Goal: Complete application form

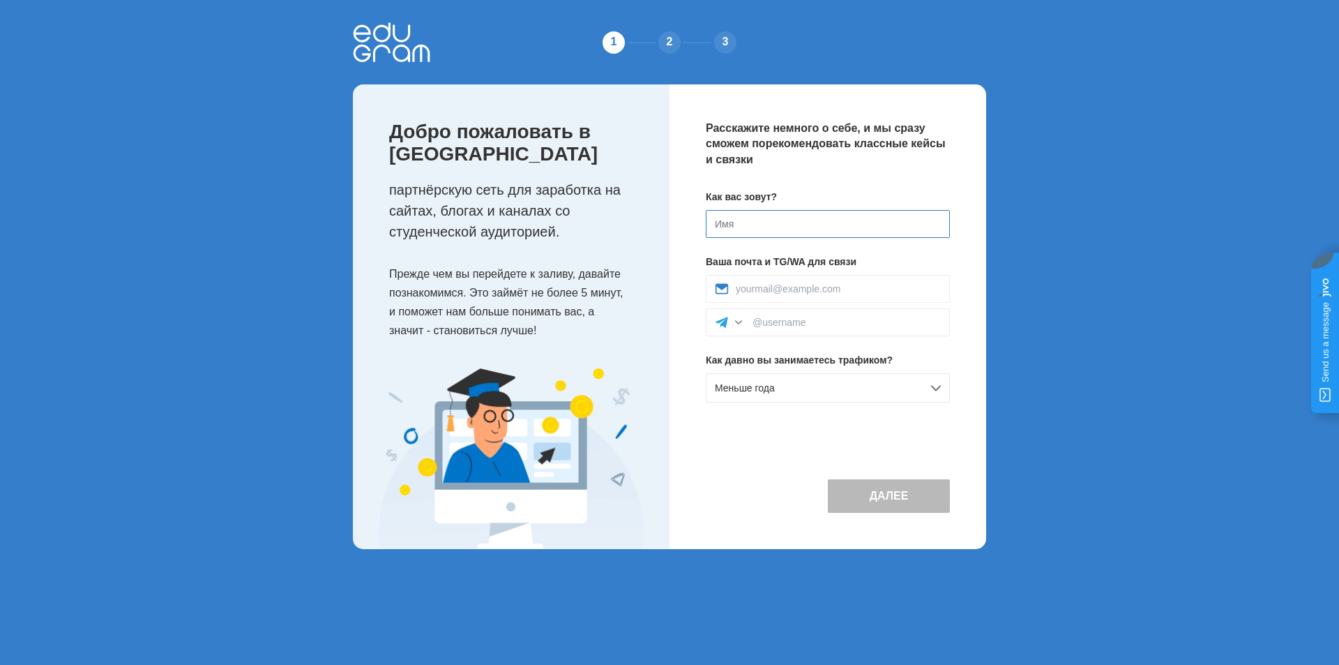
click at [750, 223] on input at bounding box center [828, 224] width 244 height 28
type input "R"
type input "[PERSON_NAME]"
click at [801, 280] on div at bounding box center [828, 289] width 244 height 28
click at [798, 287] on input at bounding box center [838, 288] width 205 height 11
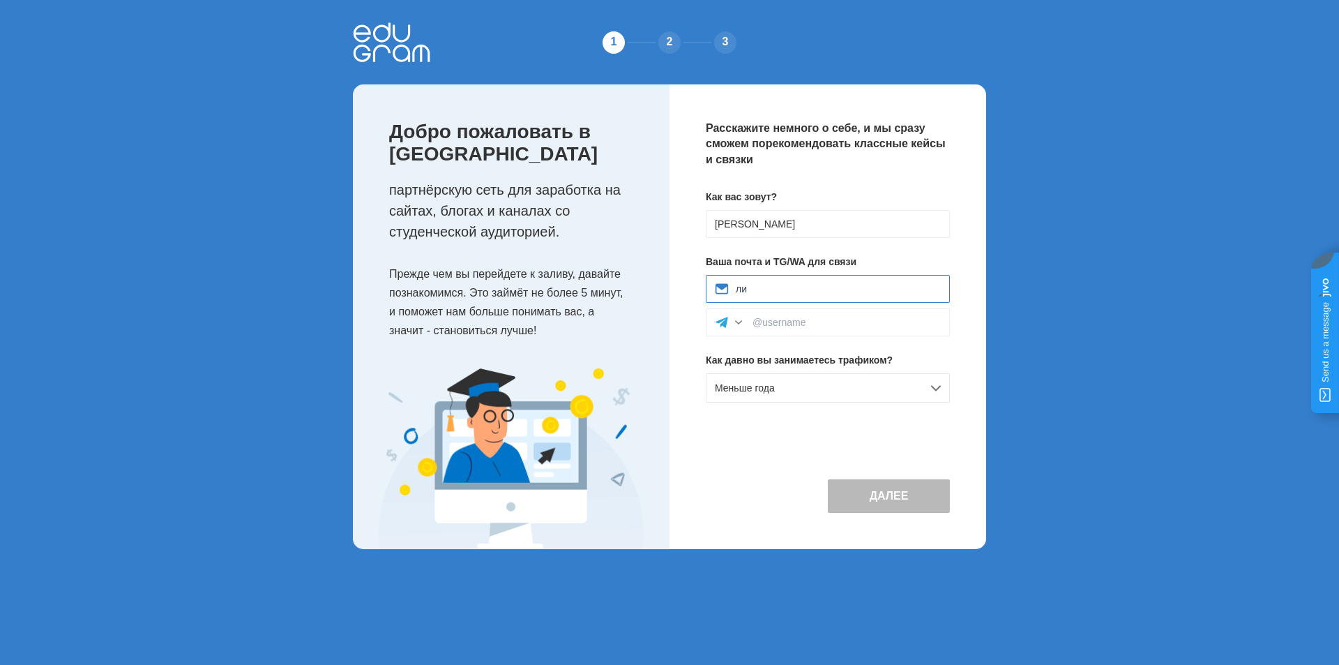
type input "л"
type input "KBiankin@synergy.ru"
click at [815, 327] on input at bounding box center [846, 322] width 188 height 11
type input "BKYur"
click at [802, 394] on div "Меньше года" at bounding box center [828, 387] width 244 height 29
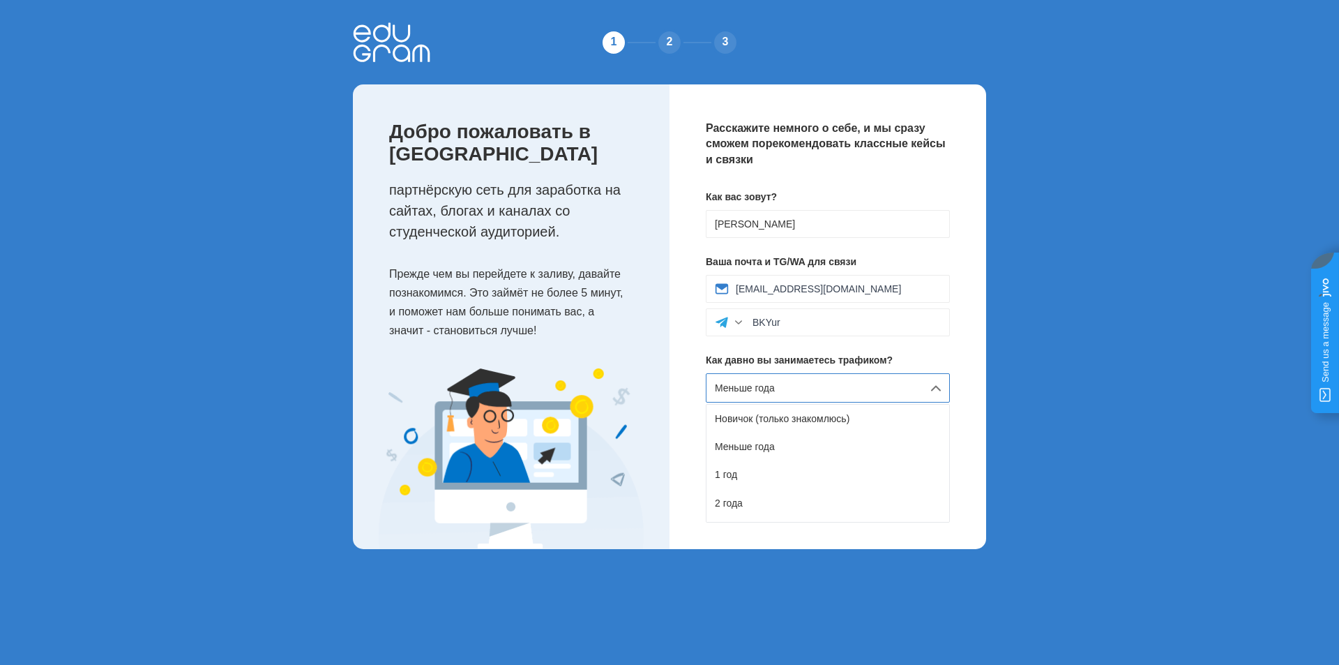
click at [540, 319] on p "Прежде чем вы перейдете к заливу, давайте познакомимся. Это займёт не более 5 м…" at bounding box center [515, 302] width 252 height 76
click at [850, 389] on div "Меньше года" at bounding box center [828, 387] width 244 height 29
click at [780, 478] on div "4 года" at bounding box center [827, 480] width 243 height 28
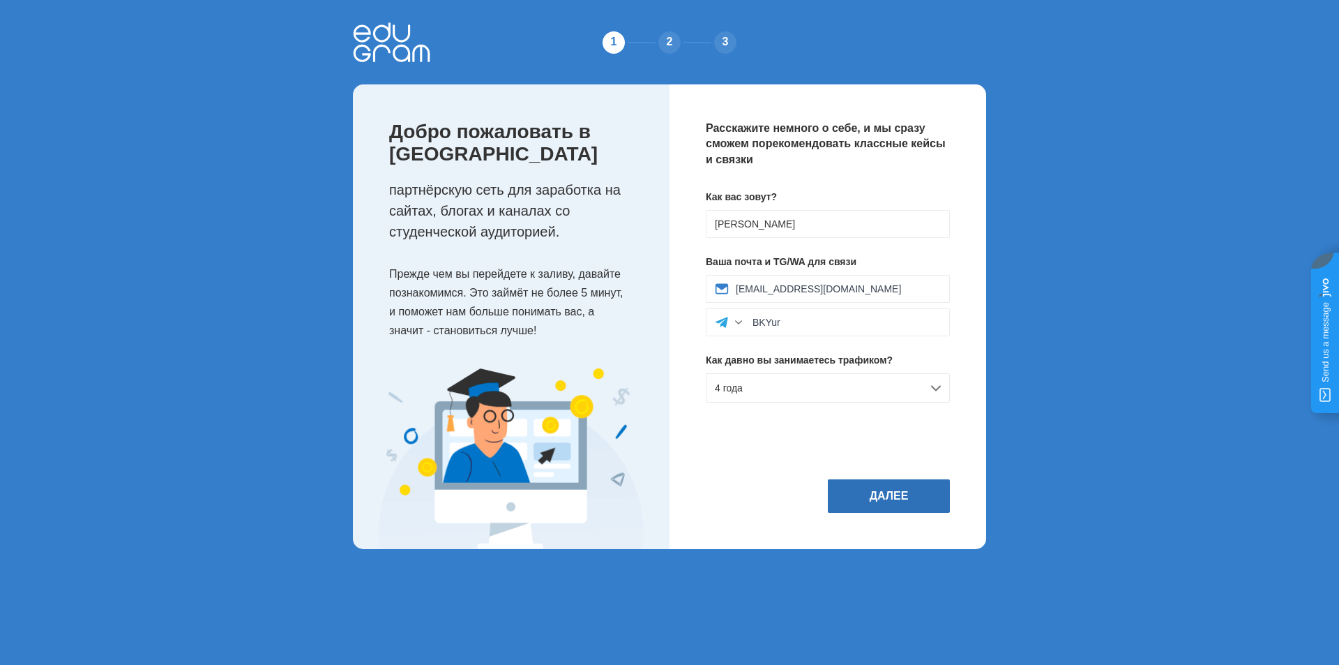
click at [898, 503] on button "Далее" at bounding box center [889, 495] width 122 height 33
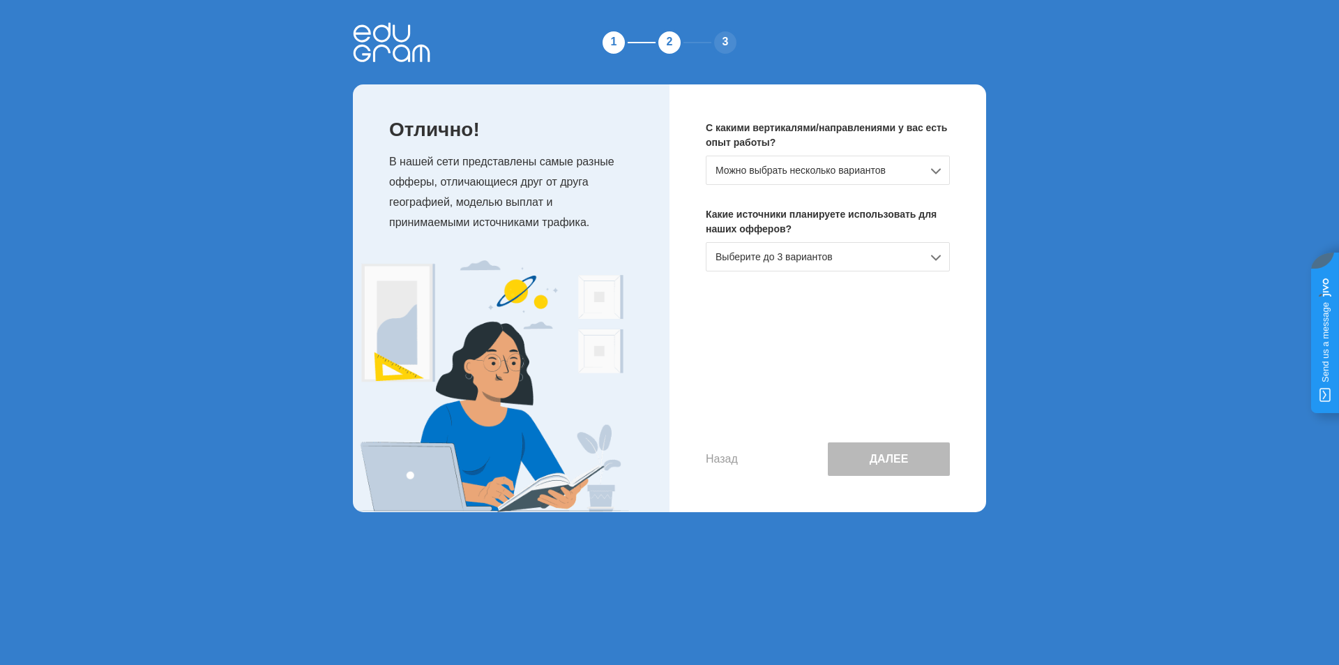
click at [804, 169] on div "Можно выбрать несколько вариантов" at bounding box center [828, 170] width 244 height 29
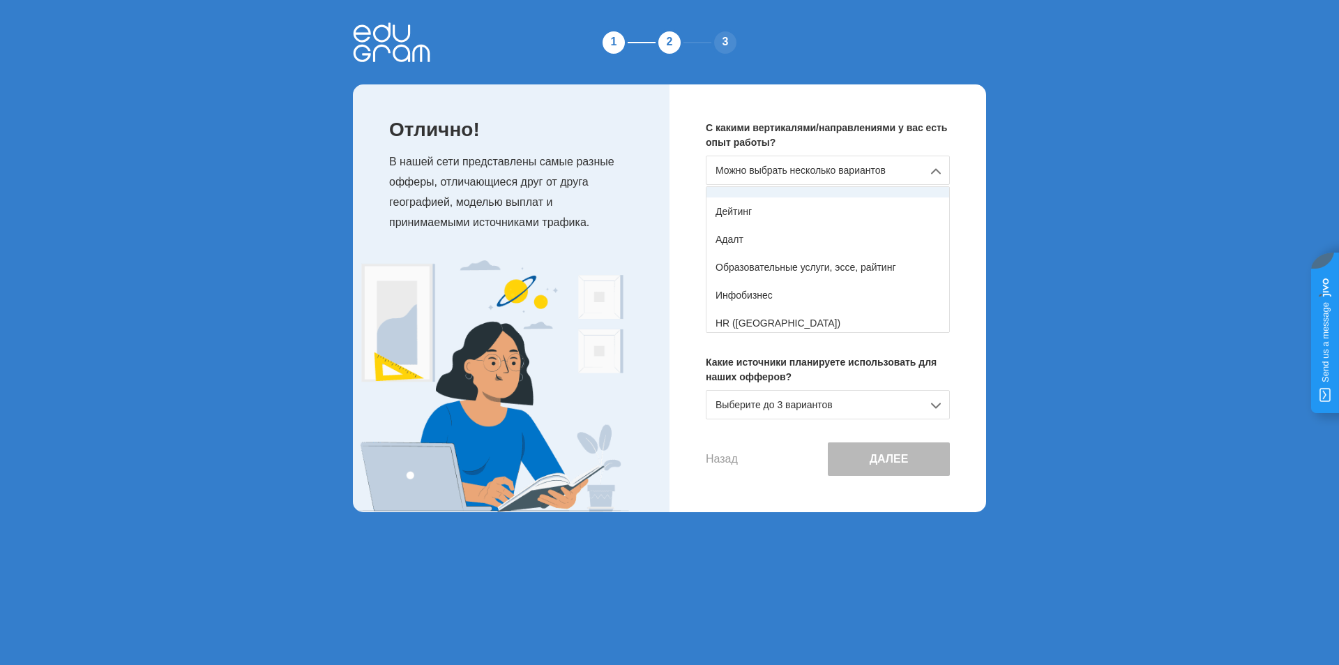
scroll to position [139, 0]
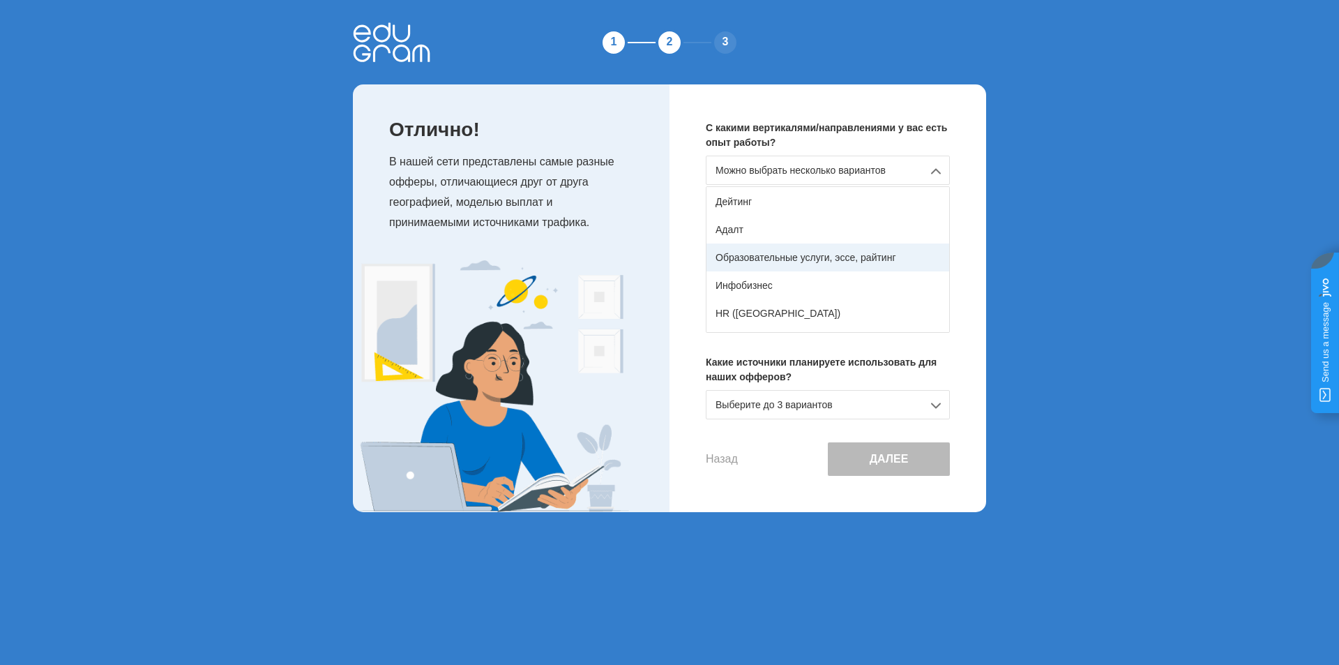
click at [822, 261] on div "Образовательные услуги, эссе, райтинг" at bounding box center [827, 257] width 243 height 28
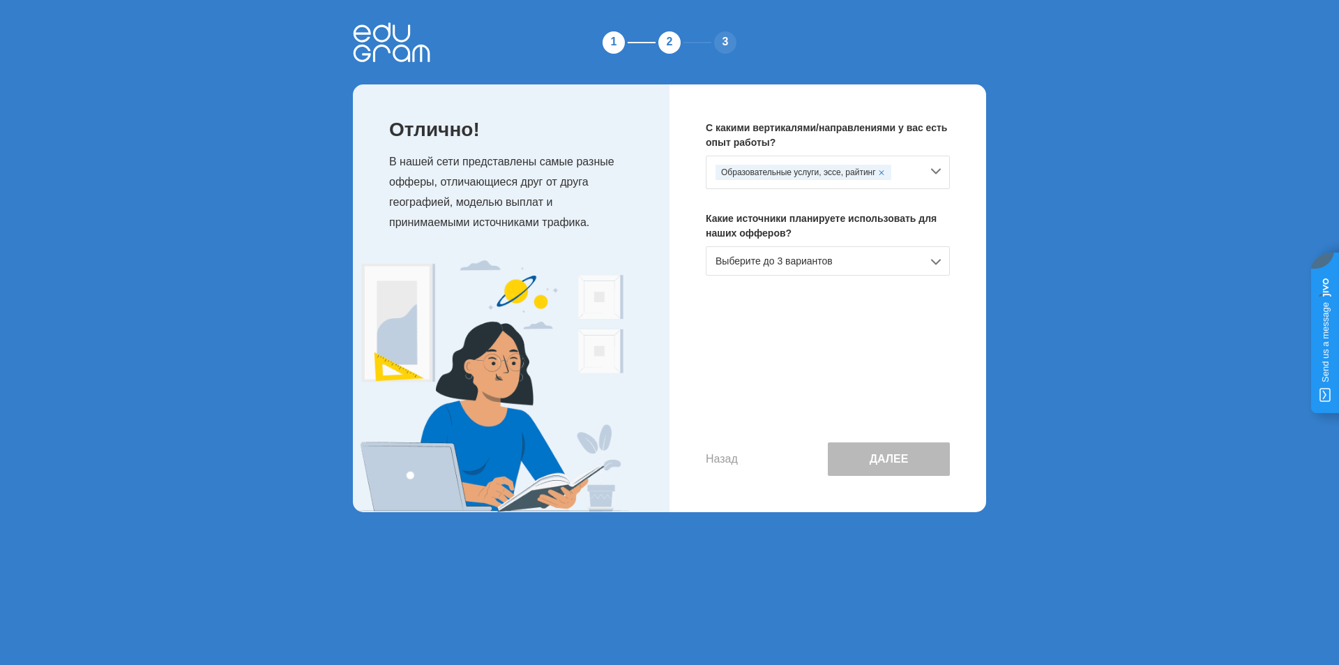
click at [828, 263] on div "Выберите до 3 вариантов" at bounding box center [828, 260] width 244 height 29
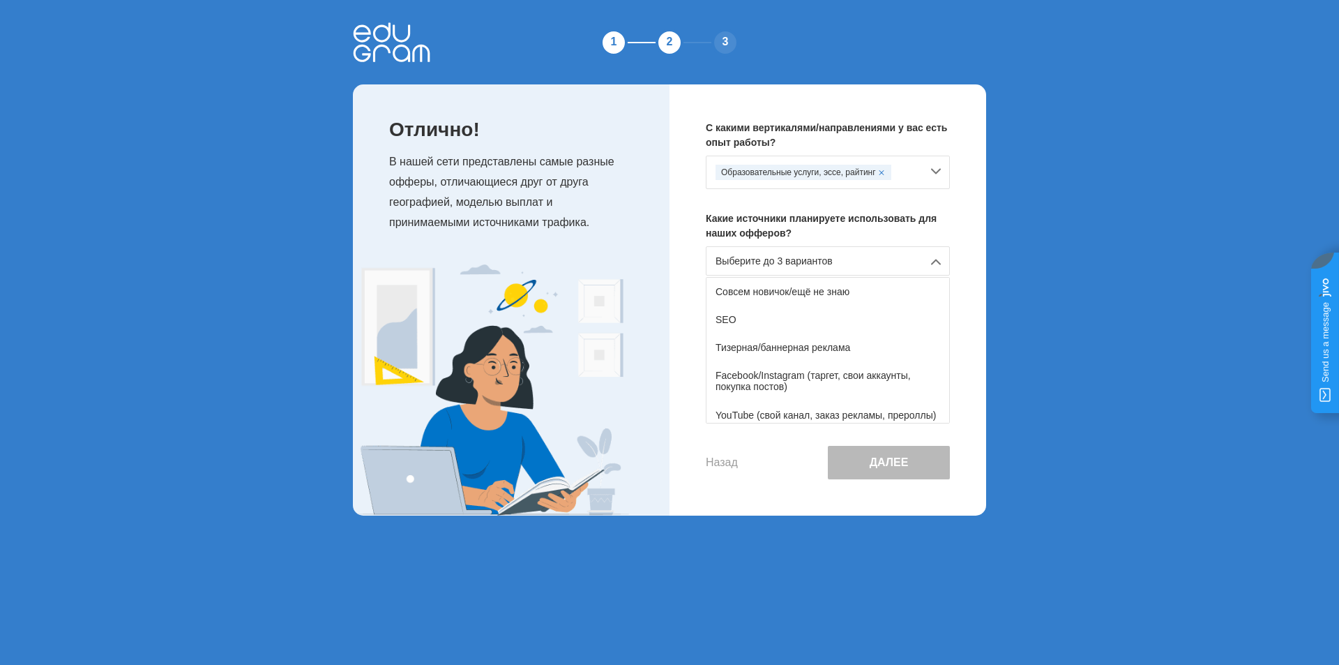
click at [571, 297] on img at bounding box center [492, 389] width 279 height 251
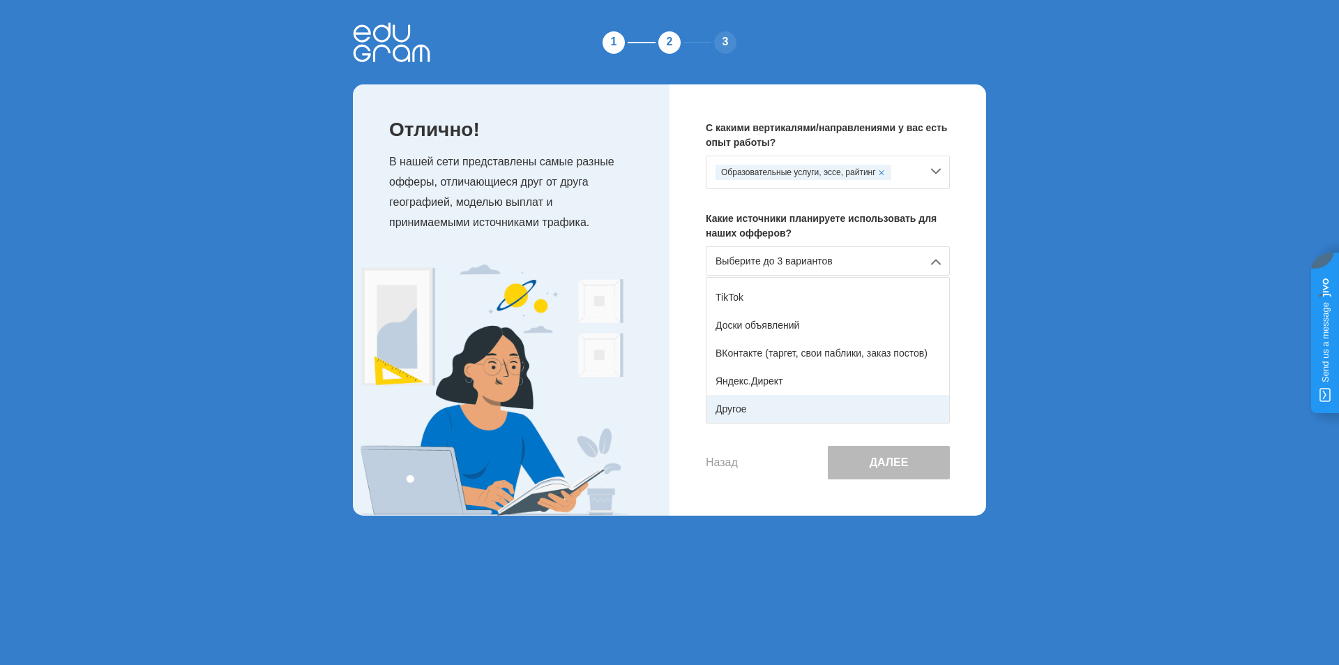
click at [764, 403] on div "Другое" at bounding box center [827, 409] width 243 height 28
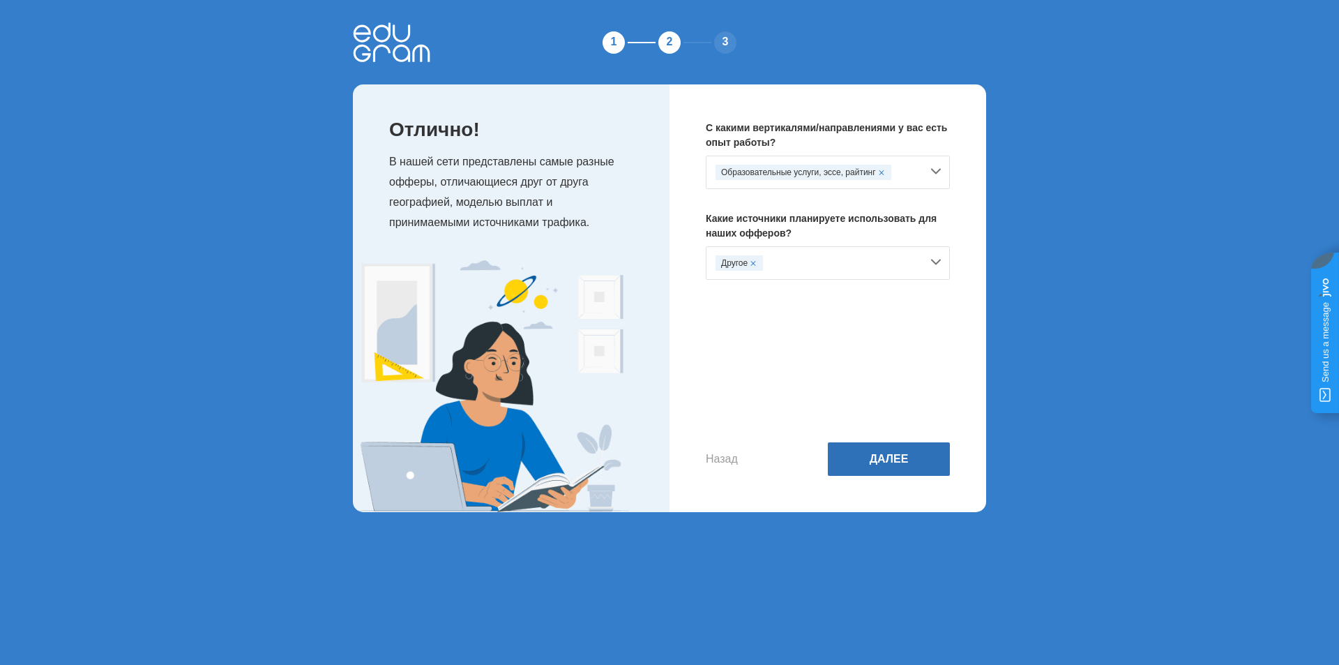
click at [865, 461] on button "Далее" at bounding box center [889, 458] width 122 height 33
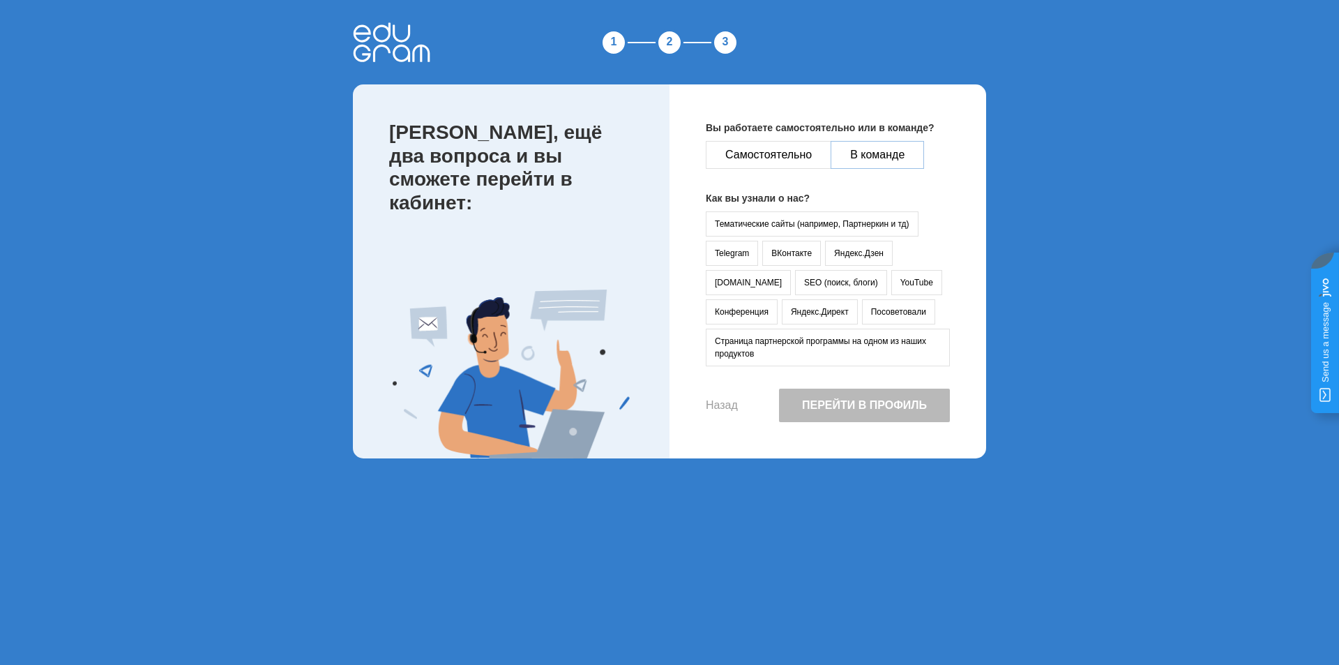
click at [867, 149] on button "В команде" at bounding box center [877, 155] width 93 height 28
click at [849, 252] on button "Яндекс.Дзен" at bounding box center [859, 253] width 68 height 25
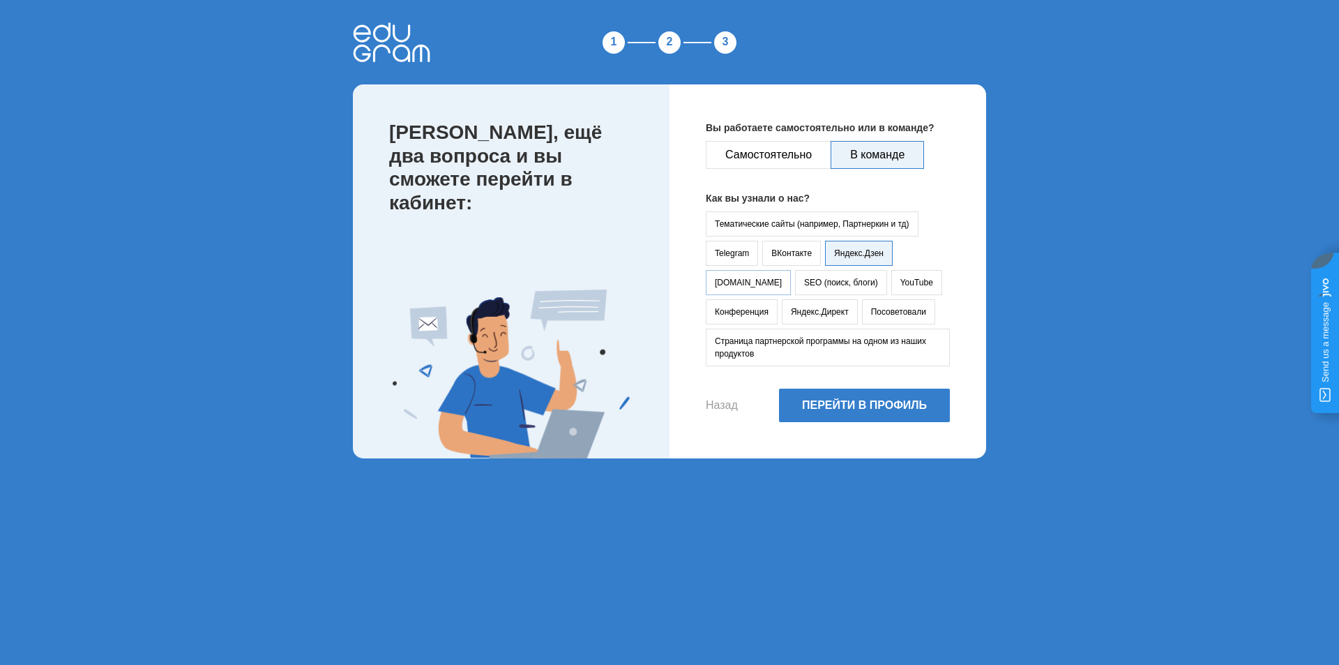
click at [791, 270] on button "vc.ru" at bounding box center [748, 282] width 85 height 25
click at [891, 285] on button "YouTube" at bounding box center [916, 282] width 51 height 25
click at [782, 312] on button "Яндекс.Директ" at bounding box center [820, 311] width 76 height 25
click at [837, 412] on button "Перейти в профиль" at bounding box center [864, 404] width 171 height 33
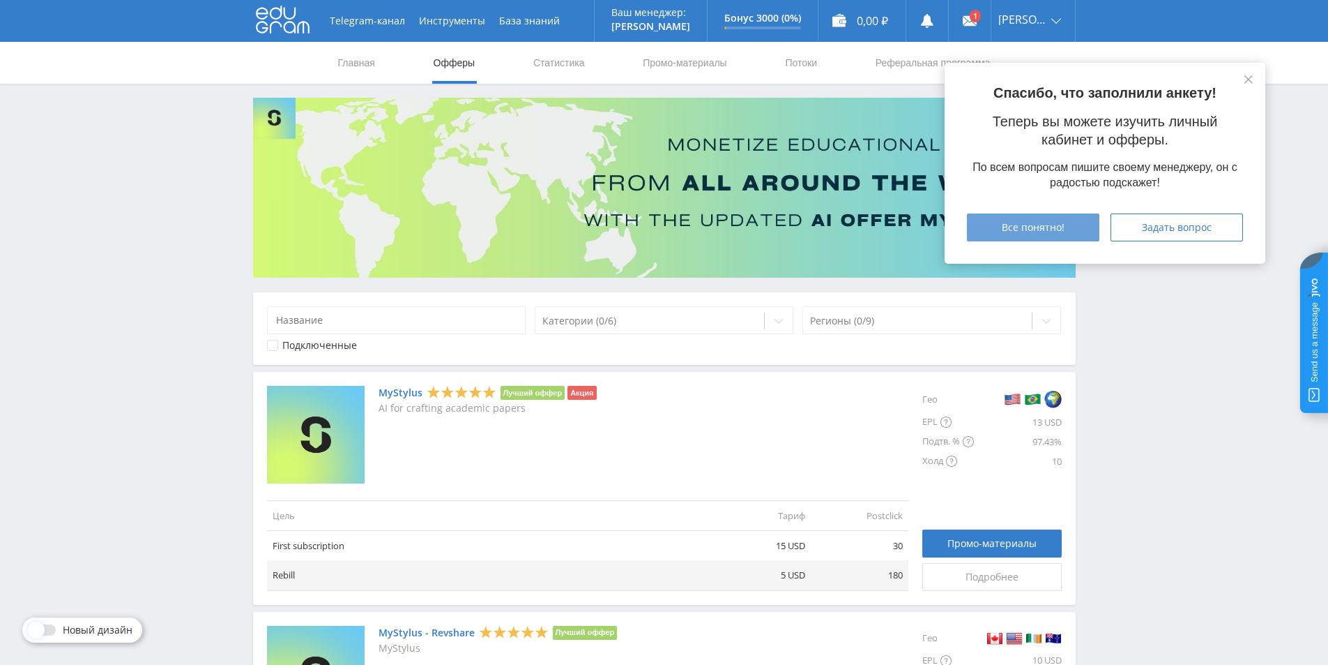
click at [1051, 229] on span "Все понятно!" at bounding box center [1033, 227] width 63 height 11
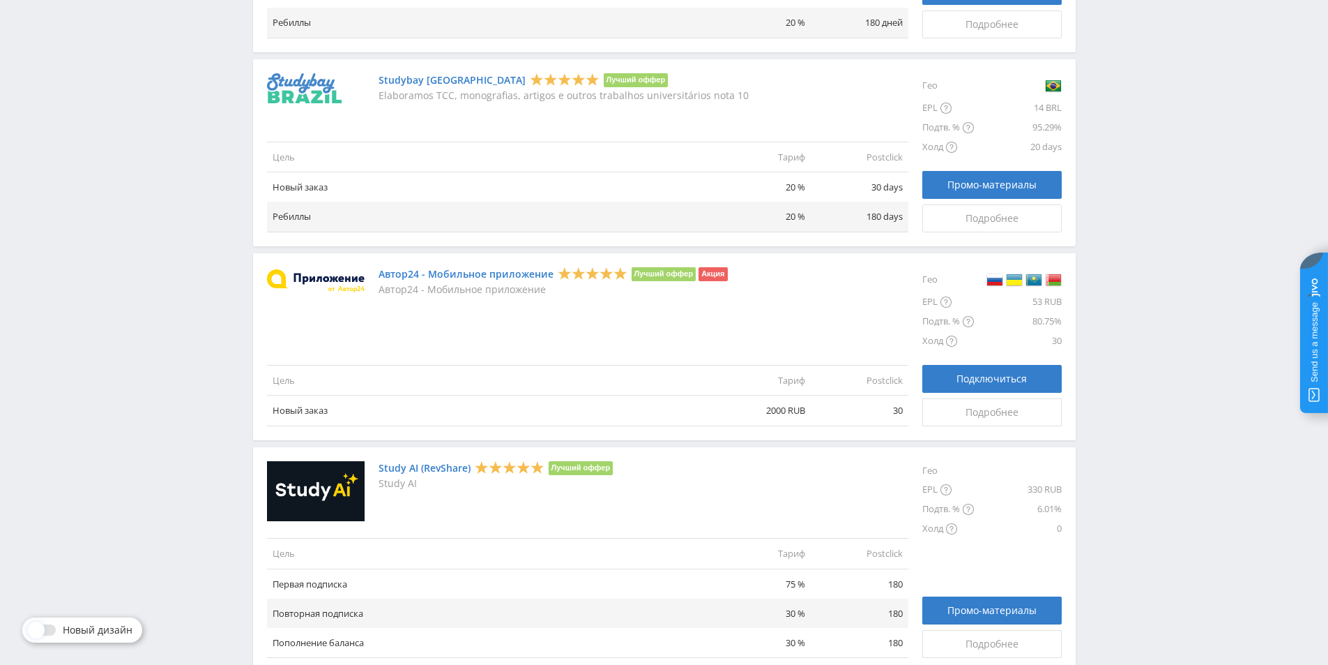
scroll to position [1497, 0]
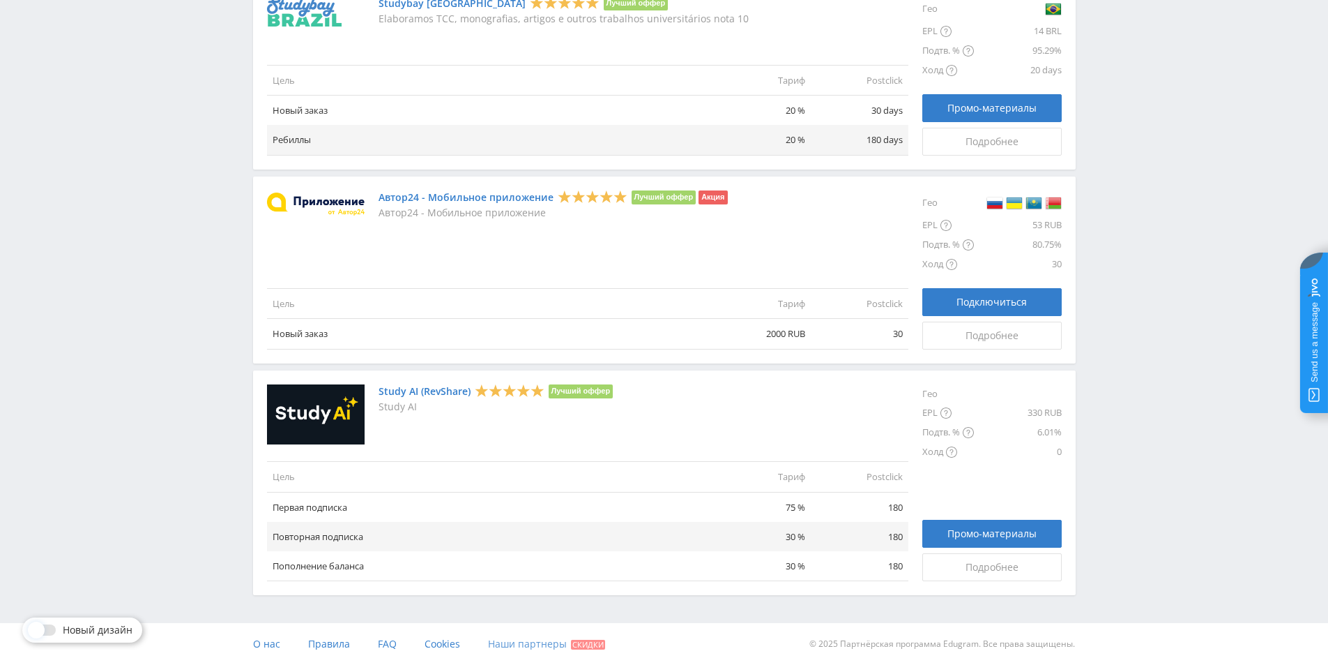
click at [538, 646] on span "Наши партнеры" at bounding box center [527, 643] width 79 height 13
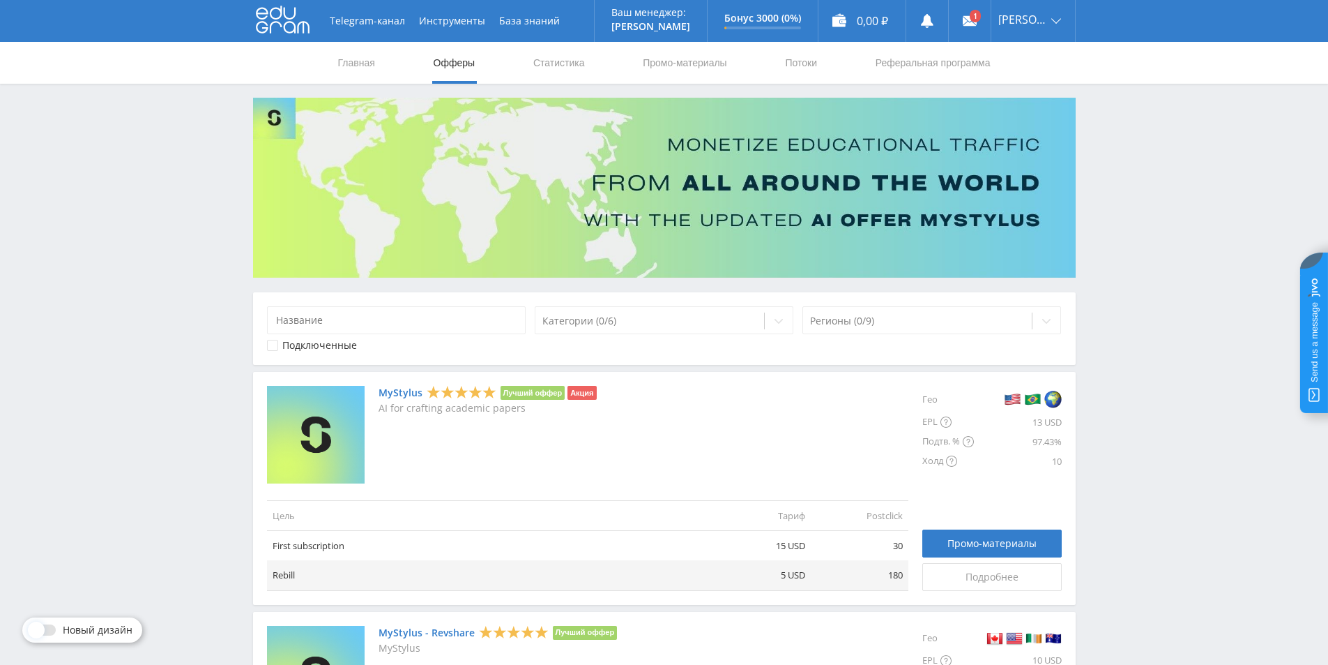
click at [1312, 365] on jdiv at bounding box center [1314, 332] width 28 height 160
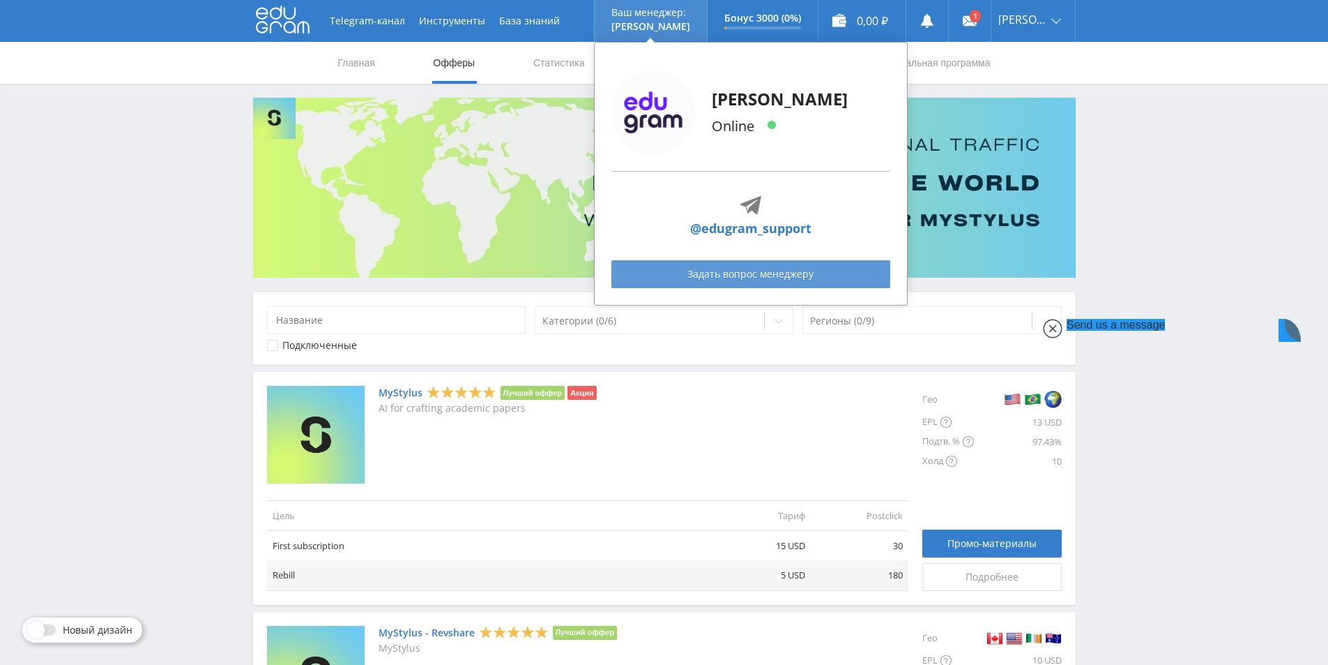
click at [751, 280] on link "Задать вопрос менеджеру" at bounding box center [751, 274] width 279 height 28
drag, startPoint x: 683, startPoint y: 230, endPoint x: 819, endPoint y: 238, distance: 136.9
click at [819, 239] on div "@edugram_support" at bounding box center [751, 227] width 279 height 66
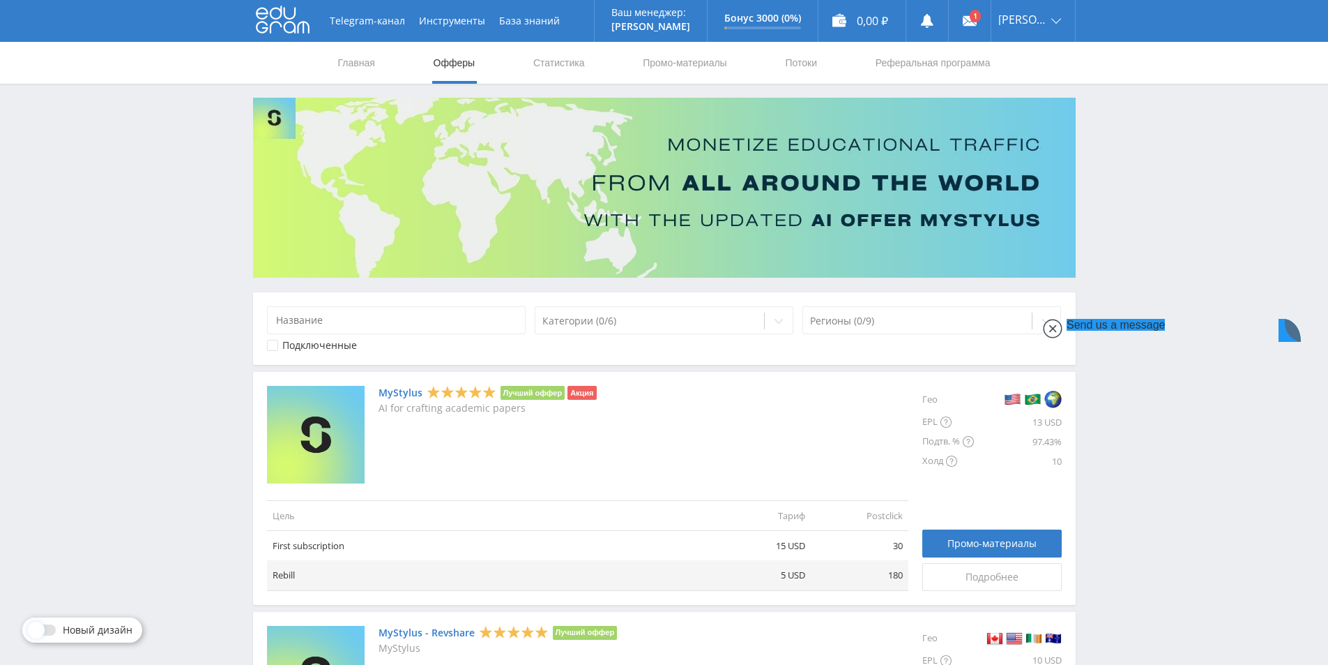
copy link "@edugram_support"
